Goal: Task Accomplishment & Management: Manage account settings

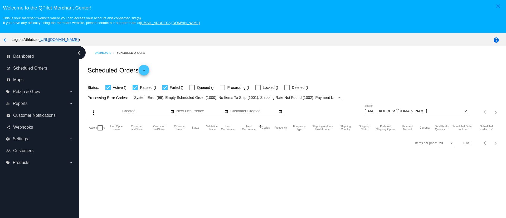
drag, startPoint x: 387, startPoint y: 105, endPoint x: 387, endPoint y: 108, distance: 2.9
click at [387, 105] on div "[EMAIL_ADDRESS][DOMAIN_NAME] Search" at bounding box center [414, 110] width 98 height 10
click at [387, 108] on div "[EMAIL_ADDRESS][DOMAIN_NAME] Search" at bounding box center [414, 110] width 98 height 10
click at [387, 110] on input "[EMAIL_ADDRESS][DOMAIN_NAME]" at bounding box center [414, 111] width 98 height 4
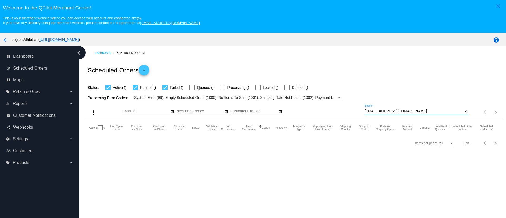
click at [387, 110] on input "[EMAIL_ADDRESS][DOMAIN_NAME]" at bounding box center [414, 111] width 98 height 4
paste input "[EMAIL_ADDRESS][DOMAIN_NAME]"
click at [387, 109] on input "[EMAIL_ADDRESS][DOMAIN_NAME]" at bounding box center [414, 111] width 98 height 4
click at [387, 110] on input "[EMAIL_ADDRESS][DOMAIN_NAME]" at bounding box center [414, 111] width 98 height 4
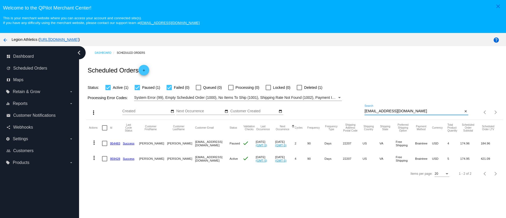
drag, startPoint x: 118, startPoint y: 142, endPoint x: 118, endPoint y: 148, distance: 5.8
click at [118, 142] on link "954483" at bounding box center [115, 143] width 10 height 3
click at [115, 160] on mat-cell "959428" at bounding box center [116, 158] width 13 height 15
click at [114, 159] on link "959428" at bounding box center [115, 158] width 10 height 3
click at [397, 107] on div "[EMAIL_ADDRESS][DOMAIN_NAME] Search" at bounding box center [414, 110] width 98 height 10
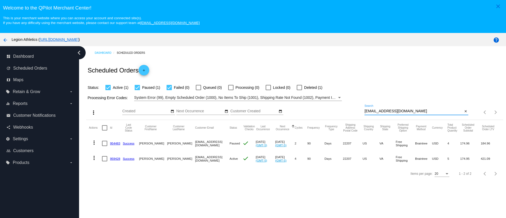
click at [396, 111] on input "[EMAIL_ADDRESS][DOMAIN_NAME]" at bounding box center [414, 111] width 98 height 4
paste input "[EMAIL_ADDRESS][DOMAIN_NAME]"
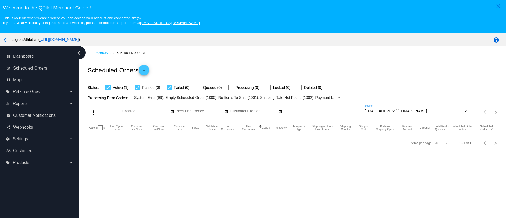
click at [379, 110] on input "[EMAIL_ADDRESS][DOMAIN_NAME]" at bounding box center [414, 111] width 98 height 4
paste input "2757"
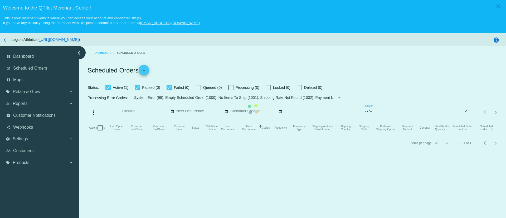
click at [378, 120] on mat-table "Actions Id Last Cycle Status Customer FirstName Customer LastName Customer Emai…" at bounding box center [294, 128] width 417 height 16
click at [377, 120] on mat-table "Actions Id Last Cycle Status Customer FirstName Customer LastName Customer Emai…" at bounding box center [294, 128] width 417 height 16
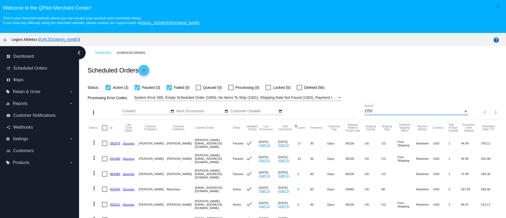
click at [379, 110] on input "2757" at bounding box center [414, 111] width 98 height 4
paste input "[EMAIL_ADDRESS][DOMAIN_NAME]"
type input "[EMAIL_ADDRESS][DOMAIN_NAME]"
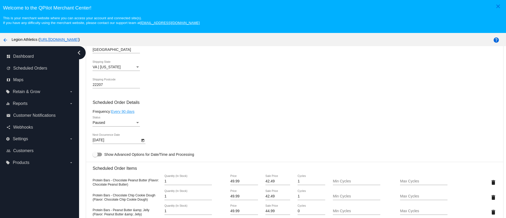
scroll to position [356, 0]
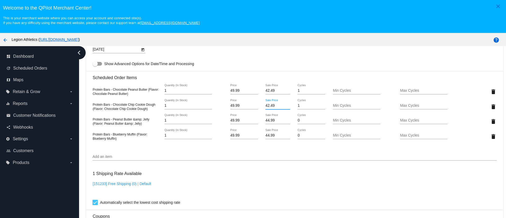
click at [266, 105] on input "42.49" at bounding box center [278, 106] width 25 height 4
click at [266, 118] on mat-card "Customer 6795881: Josh Cohen joshcohen1@comcast.net Customer Shipping Enter Shi…" at bounding box center [294, 111] width 417 height 590
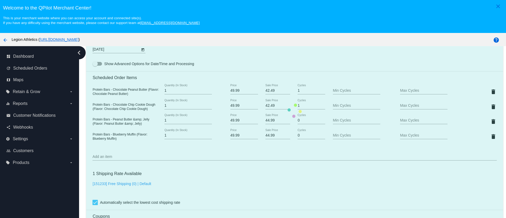
click at [265, 121] on mat-card "Customer 6795881: Josh Cohen joshcohen1@comcast.net Customer Shipping Enter Shi…" at bounding box center [294, 111] width 417 height 590
click at [267, 120] on mat-card "Customer 6795881: Josh Cohen joshcohen1@comcast.net Customer Shipping Enter Shi…" at bounding box center [294, 111] width 417 height 590
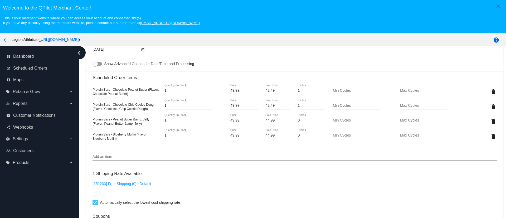
click at [267, 120] on input "44.99" at bounding box center [278, 120] width 25 height 4
paste input "2.4"
type input "42.49"
click at [266, 134] on mat-card "Customer 6795881: Josh Cohen joshcohen1@comcast.net Customer Shipping Enter Shi…" at bounding box center [294, 111] width 417 height 590
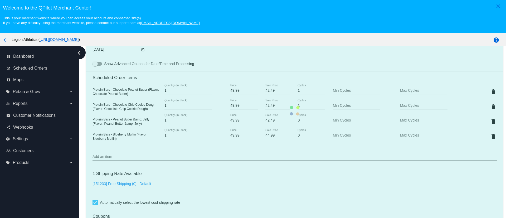
click at [266, 135] on mat-card "Customer 6795881: Josh Cohen joshcohen1@comcast.net Customer Shipping Enter Shi…" at bounding box center [294, 111] width 417 height 590
click at [267, 135] on mat-card "Customer 6795881: Josh Cohen joshcohen1@comcast.net Customer Shipping Enter Shi…" at bounding box center [294, 111] width 417 height 590
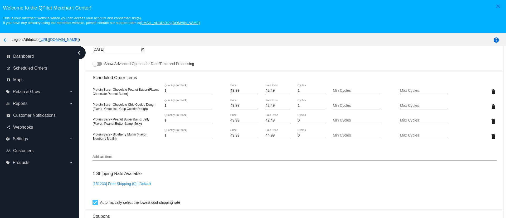
click at [267, 135] on input "44.99" at bounding box center [278, 135] width 25 height 4
paste input "2.4"
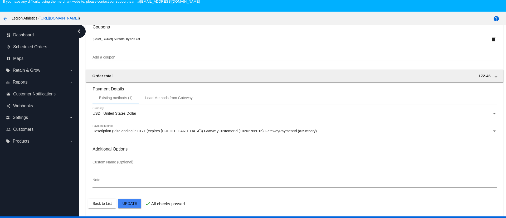
scroll to position [33, 0]
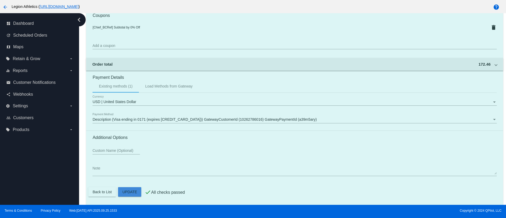
type input "42.49"
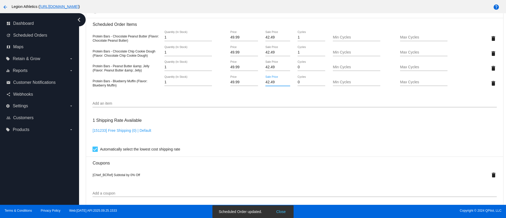
scroll to position [366, 0]
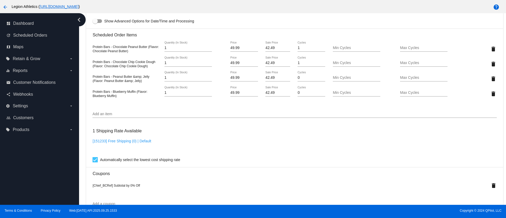
click at [261, 47] on mat-card "Customer 6795881: Josh Cohen joshcohen1@comcast.net Customer Shipping Enter Shi…" at bounding box center [294, 68] width 417 height 590
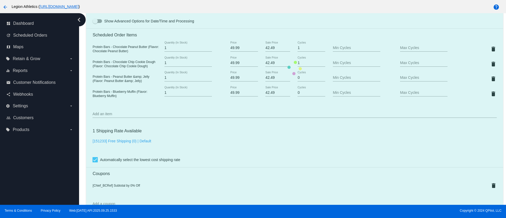
click at [261, 47] on mat-card "Customer 6795881: Josh Cohen joshcohen1@comcast.net Customer Shipping Enter Shi…" at bounding box center [294, 68] width 417 height 590
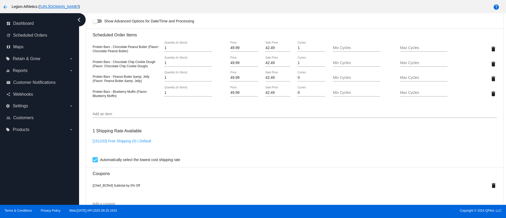
click at [268, 49] on input "42.49" at bounding box center [278, 48] width 25 height 4
type input "34.99"
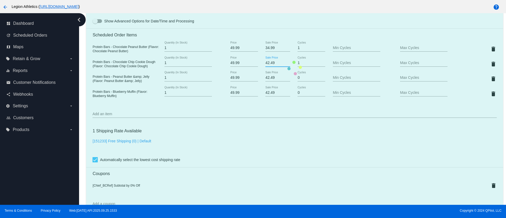
click at [272, 62] on mat-card "Customer 6795881: Josh Cohen joshcohen1@comcast.net Customer Shipping Enter Shi…" at bounding box center [294, 68] width 417 height 590
click at [271, 64] on mat-card "Customer 6795881: Josh Cohen joshcohen1@comcast.net Customer Shipping Enter Shi…" at bounding box center [294, 68] width 417 height 590
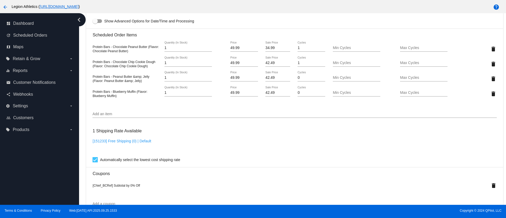
click at [270, 62] on input "42.49" at bounding box center [278, 63] width 25 height 4
paste input "34.9"
type input "34.99"
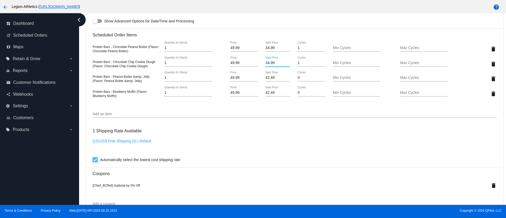
click at [269, 77] on mat-card "Customer 6795881: Josh Cohen joshcohen1@comcast.net Customer Shipping Enter Shi…" at bounding box center [294, 68] width 417 height 590
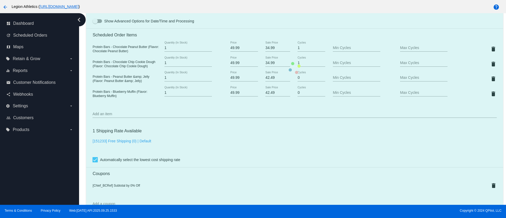
click at [269, 77] on mat-card "Customer 6795881: Josh Cohen joshcohen1@comcast.net Customer Shipping Enter Shi…" at bounding box center [294, 68] width 417 height 590
click at [269, 78] on mat-card "Customer 6795881: Josh Cohen joshcohen1@comcast.net Customer Shipping Enter Shi…" at bounding box center [294, 68] width 417 height 590
click at [269, 78] on input "42.49" at bounding box center [278, 78] width 25 height 4
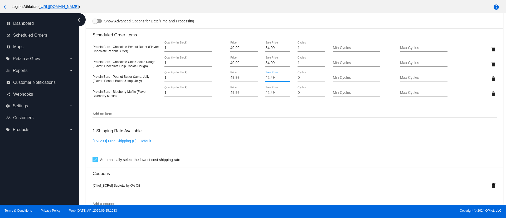
click at [269, 78] on input "42.49" at bounding box center [278, 78] width 25 height 4
paste input "34.9"
type input "34.99"
click at [272, 93] on mat-card "Customer 6795881: Josh Cohen joshcohen1@comcast.net Customer Shipping Enter Shi…" at bounding box center [294, 68] width 417 height 590
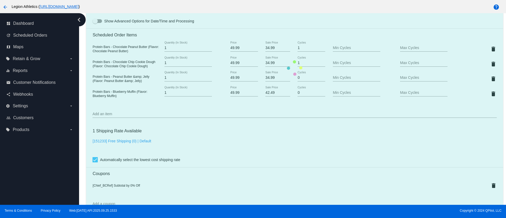
click at [272, 93] on mat-card "Customer 6795881: Josh Cohen joshcohen1@comcast.net Customer Shipping Enter Shi…" at bounding box center [294, 68] width 417 height 590
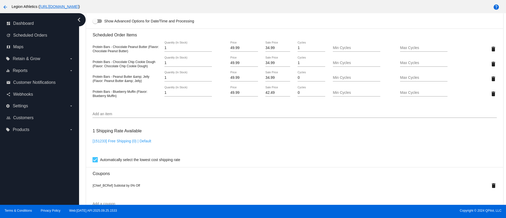
click at [269, 93] on input "42.49" at bounding box center [278, 93] width 25 height 4
paste input "3499"
click at [268, 94] on input "42.493499" at bounding box center [278, 93] width 25 height 4
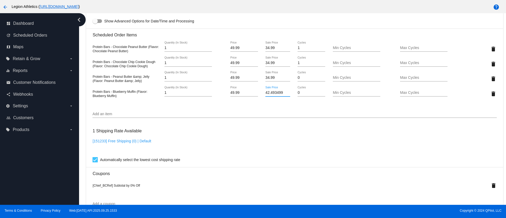
paste input "34."
type input "34.99"
click at [231, 135] on mat-card "Customer 6795881: Josh Cohen joshcohen1@comcast.net Customer Shipping Enter Shi…" at bounding box center [294, 68] width 417 height 590
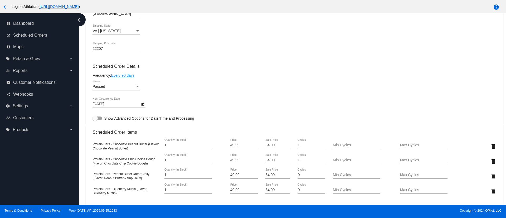
scroll to position [287, 0]
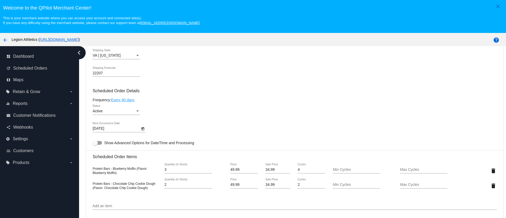
scroll to position [316, 0]
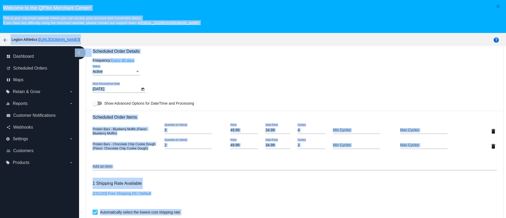
click at [285, 187] on div "1 Shipping Rate Available [151233] Free Shipping (0) | Default Automatically se…" at bounding box center [295, 197] width 404 height 38
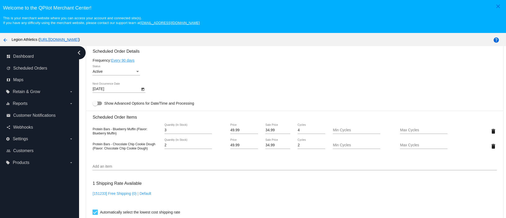
scroll to position [33, 0]
